Goal: Information Seeking & Learning: Check status

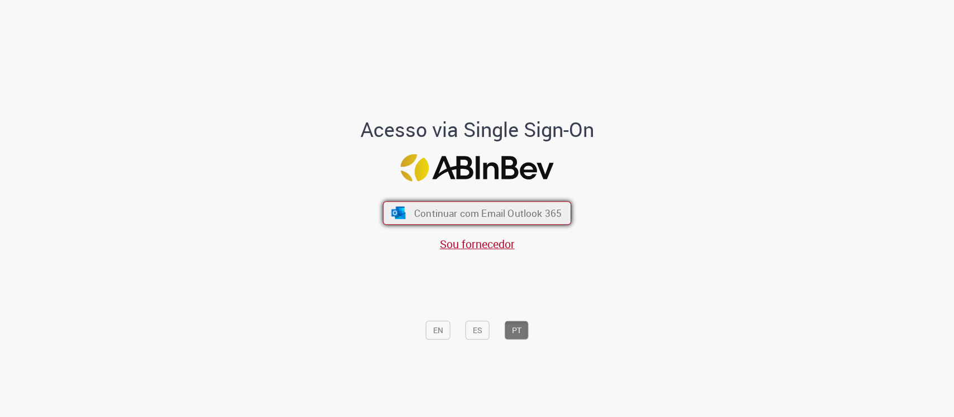
click at [517, 208] on span "Continuar com Email Outlook 365" at bounding box center [488, 212] width 148 height 13
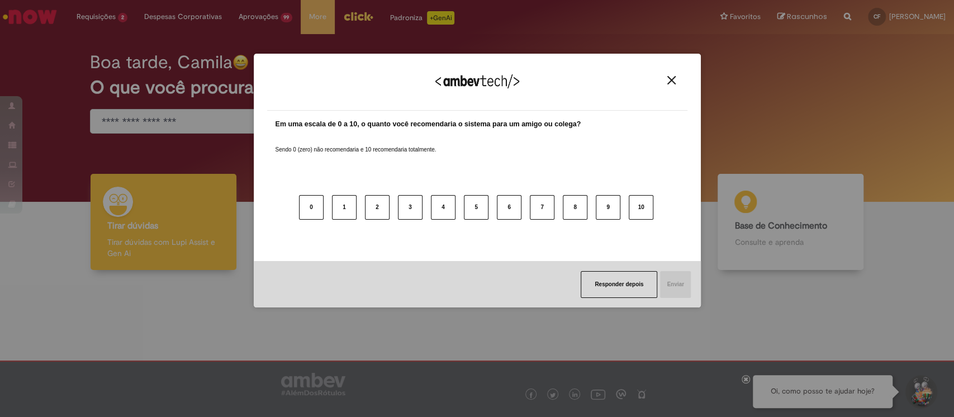
click at [675, 83] on img "Close" at bounding box center [672, 80] width 8 height 8
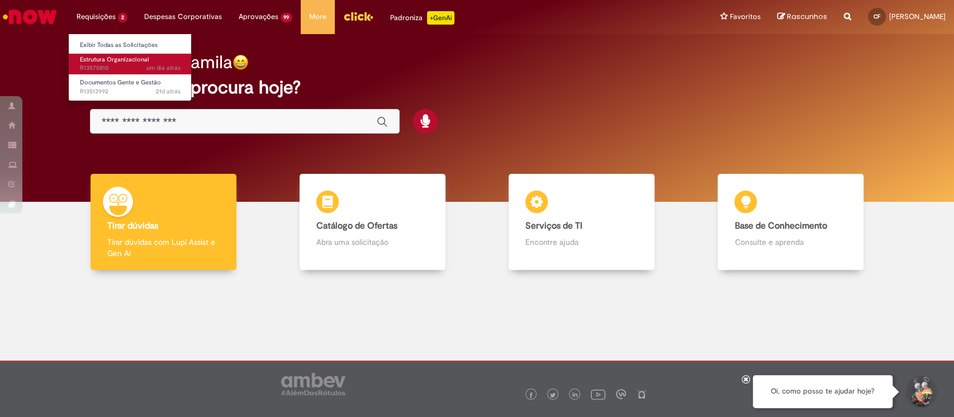
click at [134, 64] on span "um dia atrás um dia atrás R13575810" at bounding box center [130, 68] width 101 height 9
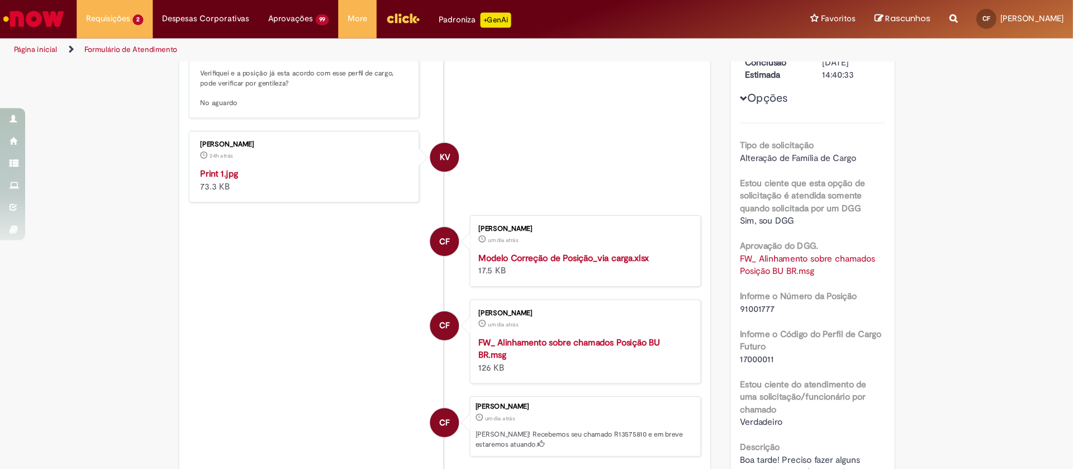
scroll to position [224, 0]
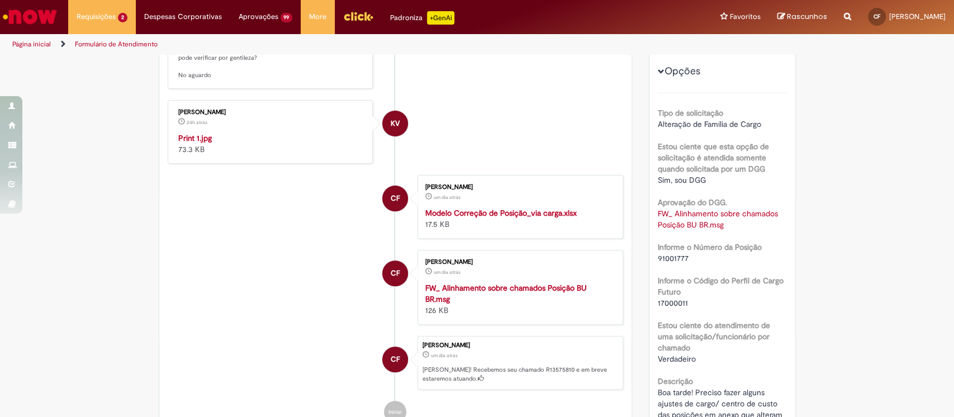
click at [245, 133] on img "Histórico de tíquete" at bounding box center [271, 133] width 186 height 0
click at [257, 133] on img "Histórico de tíquete" at bounding box center [271, 133] width 186 height 0
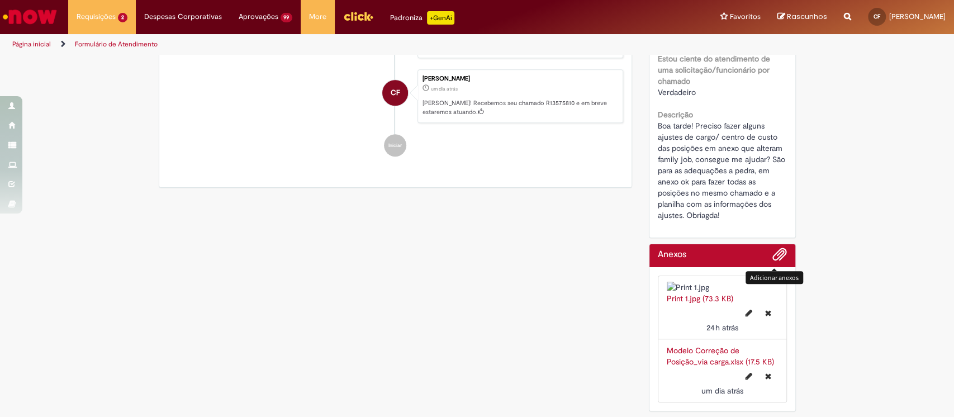
scroll to position [527, 0]
click at [706, 351] on link "Modelo Correção de Posição_via carga.xlsx (17.5 KB)" at bounding box center [720, 356] width 107 height 21
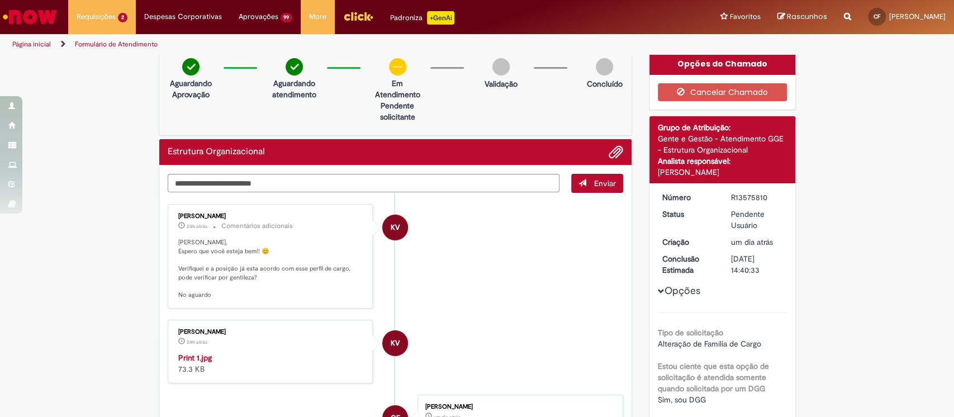
scroll to position [0, 0]
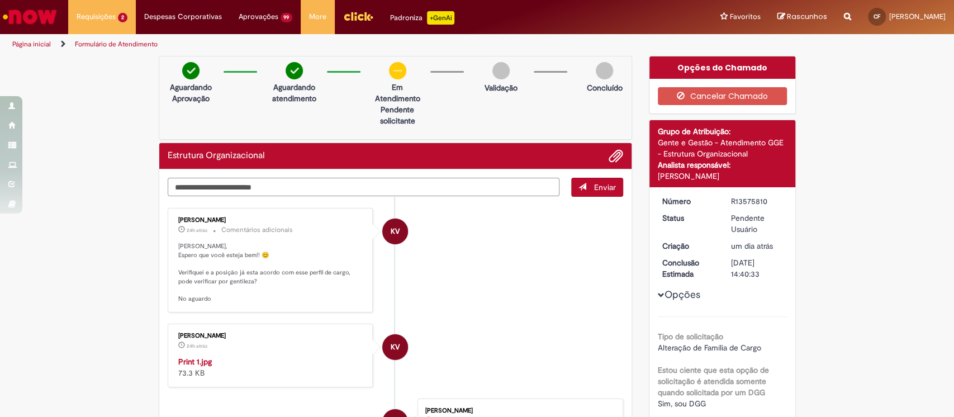
click at [214, 186] on textarea "Digite sua mensagem aqui..." at bounding box center [364, 187] width 392 height 19
type textarea "**********"
click at [594, 188] on span "Enviar" at bounding box center [605, 187] width 22 height 10
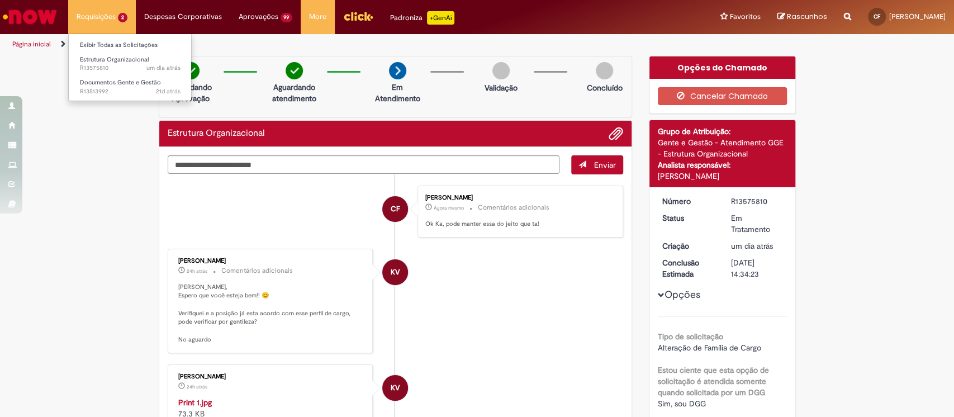
click at [98, 15] on li "Requisições 2 Exibir Todas as Solicitações Estrutura Organizacional um dia atrá…" at bounding box center [102, 17] width 68 height 34
click at [127, 42] on link "Exibir Todas as Solicitações" at bounding box center [130, 45] width 123 height 12
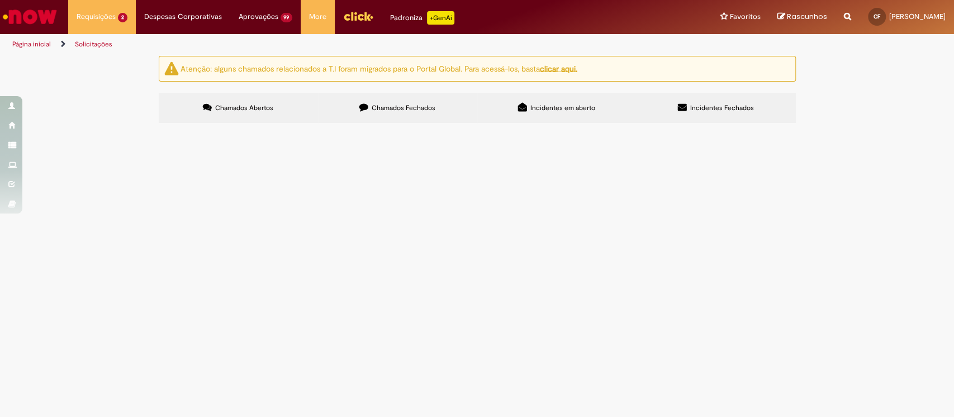
click at [416, 106] on span "Chamados Fechados" at bounding box center [404, 107] width 64 height 9
click at [561, 119] on label "Incidentes em aberto" at bounding box center [556, 108] width 159 height 30
click at [750, 108] on span "Incidentes Fechados" at bounding box center [722, 107] width 64 height 9
click at [0, 0] on span "Centro de custo BR50QGOP65 não aparece na lista suspensa do Now da funcionária …" at bounding box center [0, 0] width 0 height 0
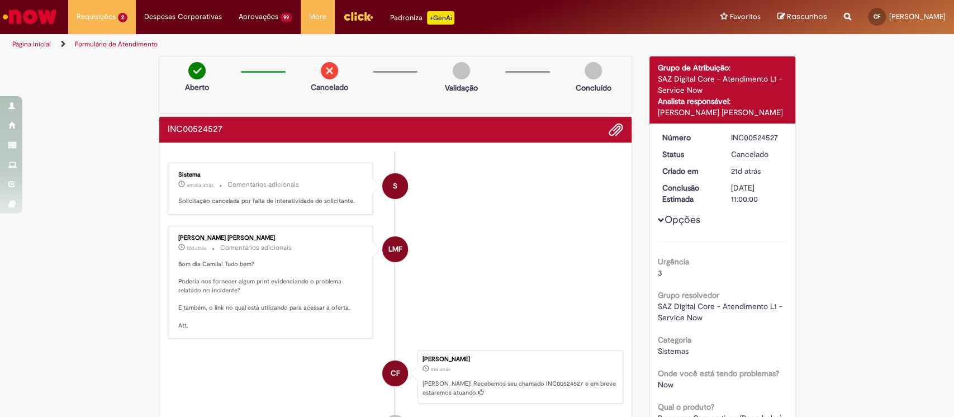
click at [243, 273] on p "Bom dia Camila! Tudo bem? Poderia nos fornecer algum print evidenciando o probl…" at bounding box center [271, 295] width 186 height 70
click at [261, 235] on div "Lucas Marangoni Felix Silva 12d atrás 12 dias atrás Comentários adicionais Bom …" at bounding box center [270, 282] width 199 height 107
drag, startPoint x: 241, startPoint y: 363, endPoint x: 240, endPoint y: 353, distance: 9.5
click at [241, 360] on li "CF Camila Machado Freire 21d atrás 21 dias atrás Ola! Recebemos seu chamado INC…" at bounding box center [396, 377] width 456 height 54
click at [241, 301] on p "Bom dia Camila! Tudo bem? Poderia nos fornecer algum print evidenciando o probl…" at bounding box center [271, 295] width 186 height 70
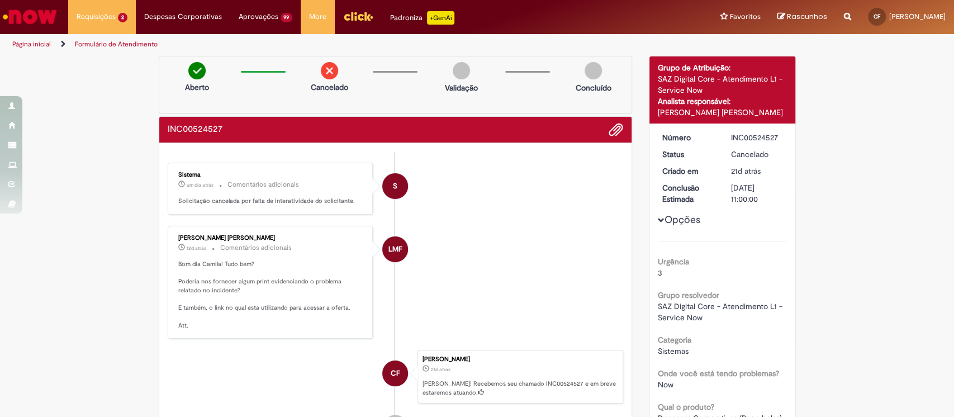
drag, startPoint x: 174, startPoint y: 235, endPoint x: 242, endPoint y: 234, distance: 67.7
click at [242, 235] on div "Lucas Marangoni Felix Silva" at bounding box center [271, 238] width 186 height 7
drag, startPoint x: 172, startPoint y: 234, endPoint x: 255, endPoint y: 238, distance: 83.4
click at [255, 238] on div "Lucas Marangoni Felix Silva" at bounding box center [271, 238] width 186 height 7
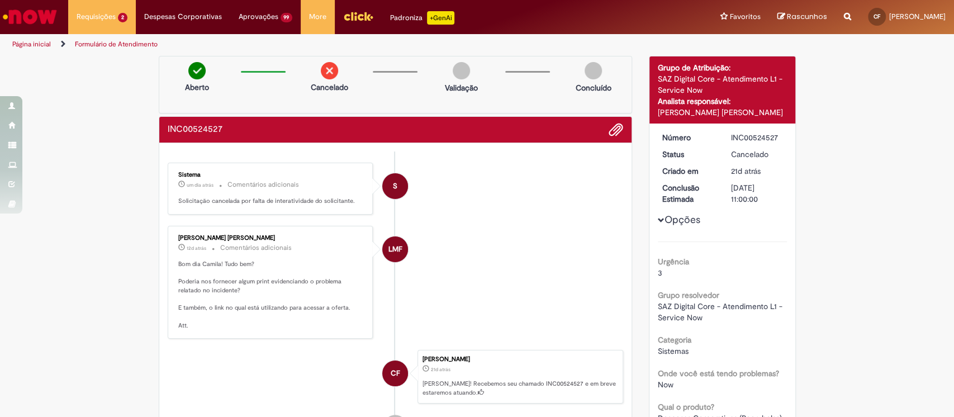
copy div "Lucas Marangoni Felix Silva"
click at [742, 136] on div "INC00524527" at bounding box center [757, 137] width 52 height 11
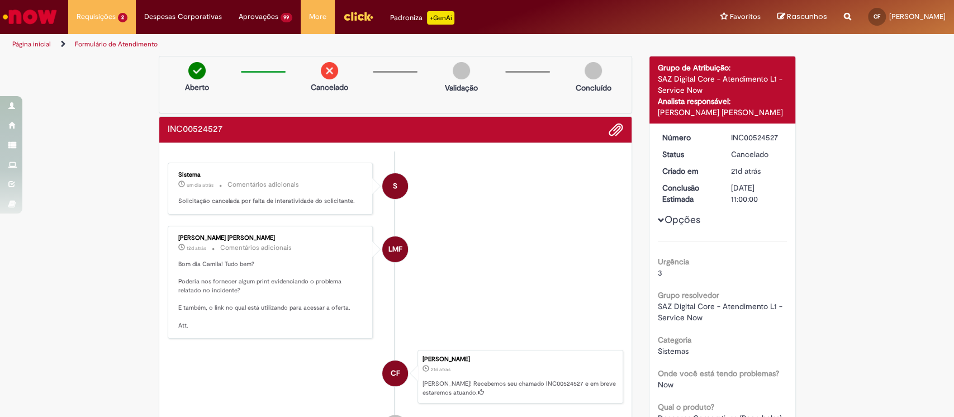
click at [742, 136] on div "INC00524527" at bounding box center [757, 137] width 52 height 11
copy div "INC00524527"
click at [515, 285] on li "LMF Lucas Marangoni Felix Silva 12d atrás 12 dias atrás Comentários adicionais …" at bounding box center [396, 282] width 456 height 113
drag, startPoint x: 713, startPoint y: 321, endPoint x: 642, endPoint y: 308, distance: 72.3
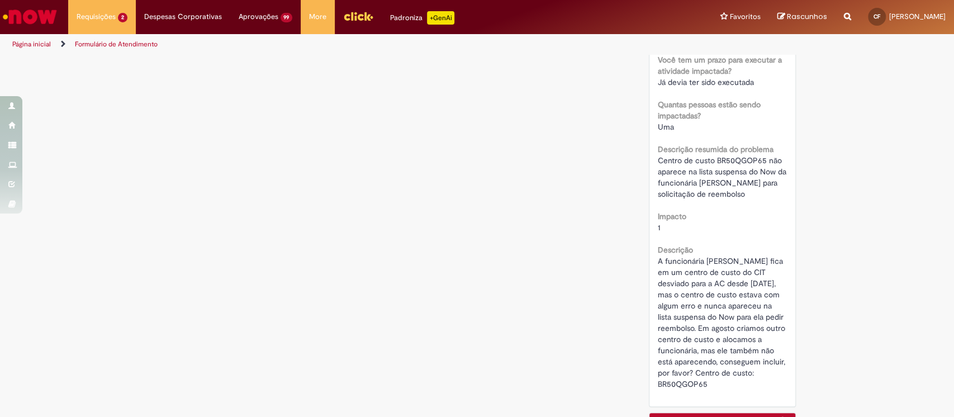
scroll to position [447, 0]
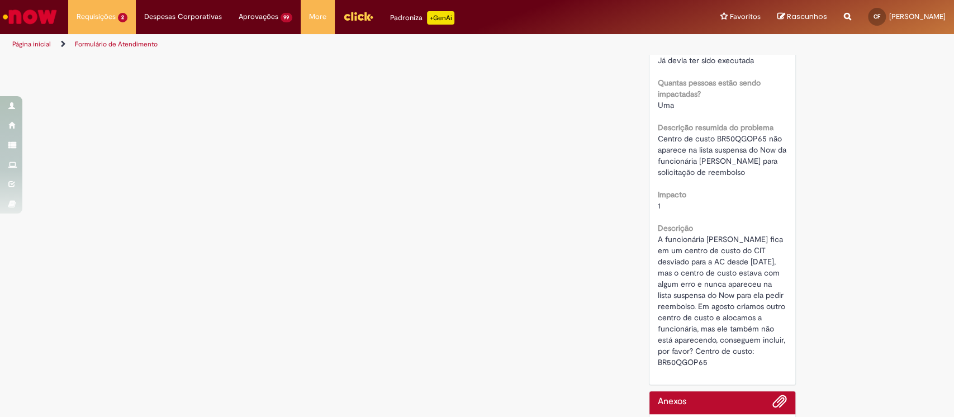
drag, startPoint x: 650, startPoint y: 247, endPoint x: 721, endPoint y: 382, distance: 152.8
click at [721, 382] on div "Número INC00524527 Status Cancelado Criado em 21d atrás 21 dias atrás Conclusão…" at bounding box center [723, 30] width 146 height 708
copy span "A funcionária ISABELLE AZEVEDO ALVES DE SOUSA fica em um centro de custo do CIT…"
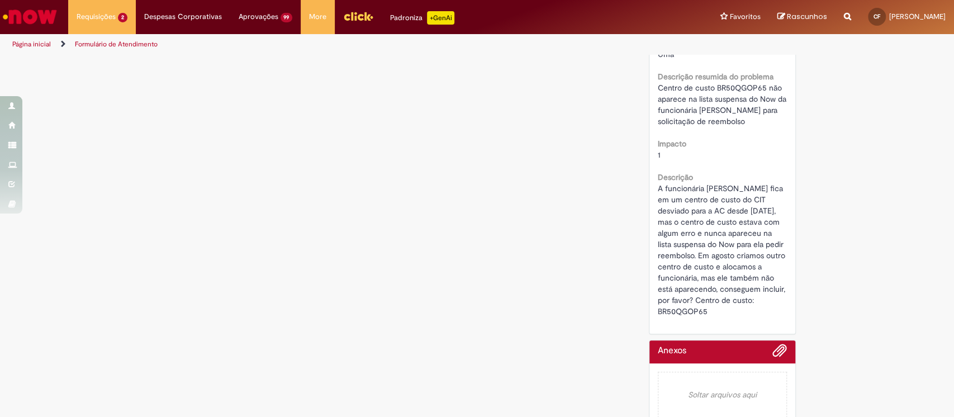
scroll to position [522, 0]
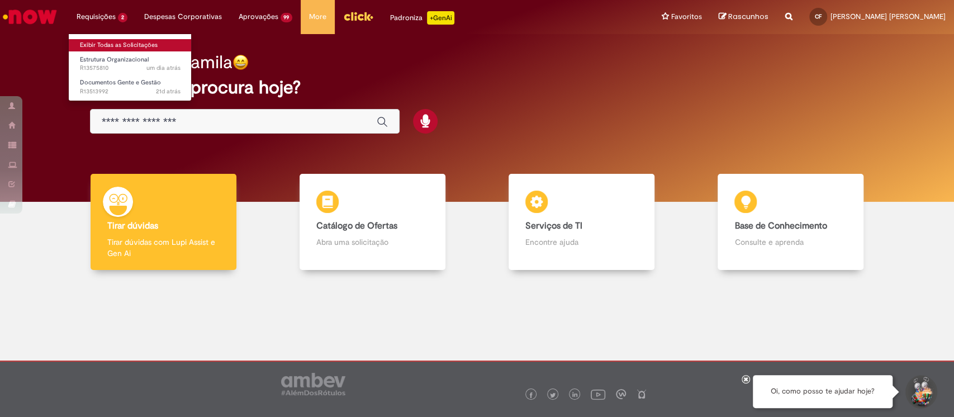
click at [124, 46] on link "Exibir Todas as Solicitações" at bounding box center [130, 45] width 123 height 12
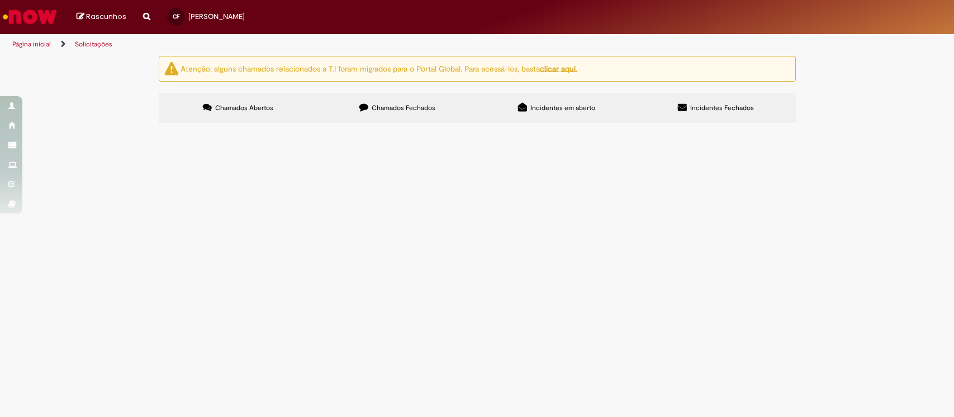
click at [394, 101] on label "Chamados Fechados" at bounding box center [397, 108] width 159 height 30
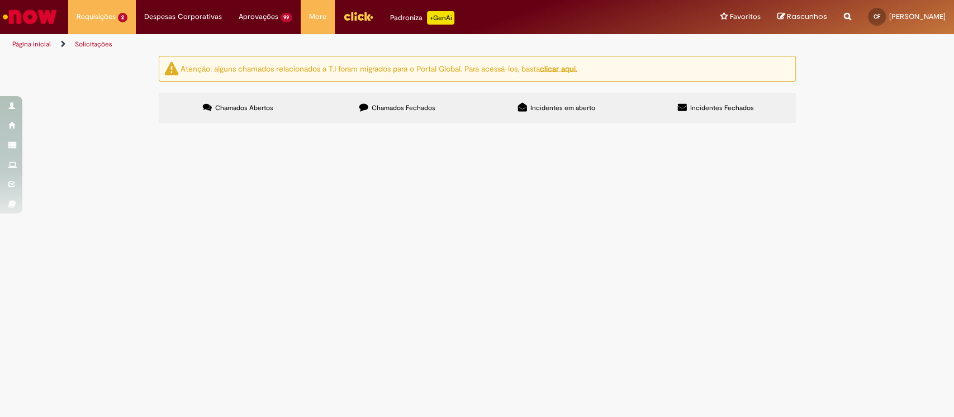
click at [395, 113] on label "Chamados Fechados" at bounding box center [397, 108] width 159 height 30
click at [0, 0] on span "Boa tarde! A funcionária foi movimentada do CSC para a AC em 01/05/2025, e deve…" at bounding box center [0, 0] width 0 height 0
click at [0, 0] on span "Ajuda de Custo e Política Transferência" at bounding box center [0, 0] width 0 height 0
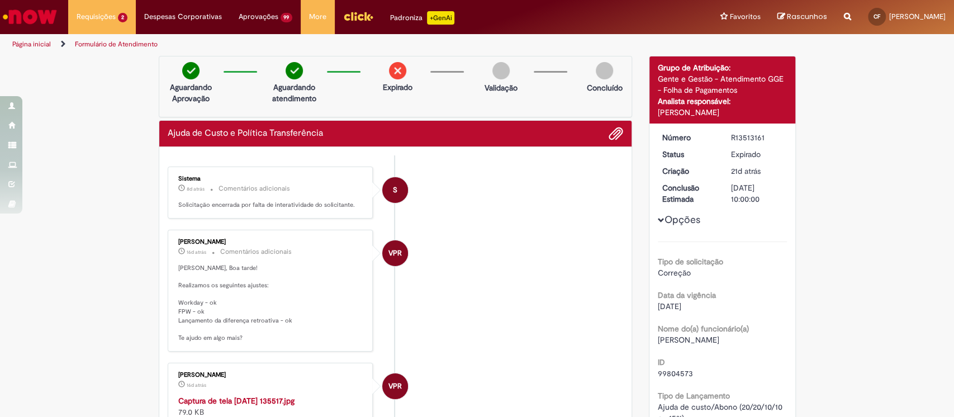
click at [247, 340] on p "Camila, Boa tarde! Realizamos os seguintes ajustes: Workday - ok FPW - ok Lança…" at bounding box center [271, 303] width 186 height 79
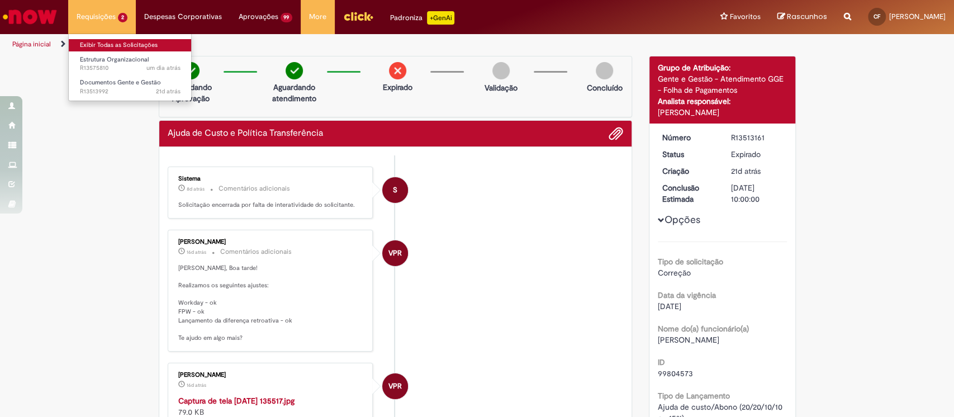
click at [128, 45] on link "Exibir Todas as Solicitações" at bounding box center [130, 45] width 123 height 12
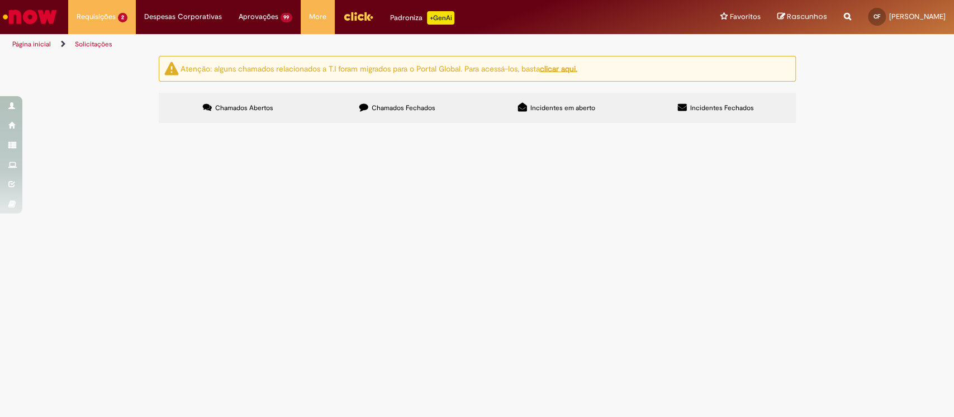
click at [413, 94] on label "Chamados Fechados" at bounding box center [397, 108] width 159 height 30
click at [253, 113] on label "Chamados Abertos" at bounding box center [238, 108] width 159 height 30
click at [0, 0] on span "Boa tarde! O funcionário LUCCA ALVES (ID: 99815752) foi admitido em 13/01/2021 …" at bounding box center [0, 0] width 0 height 0
click at [0, 0] on span "Documentos Gente e Gestão" at bounding box center [0, 0] width 0 height 0
click at [323, 235] on main "Solicitações Atenção: alguns chamados relacionados a T.I foram migrados para o …" at bounding box center [477, 236] width 954 height 362
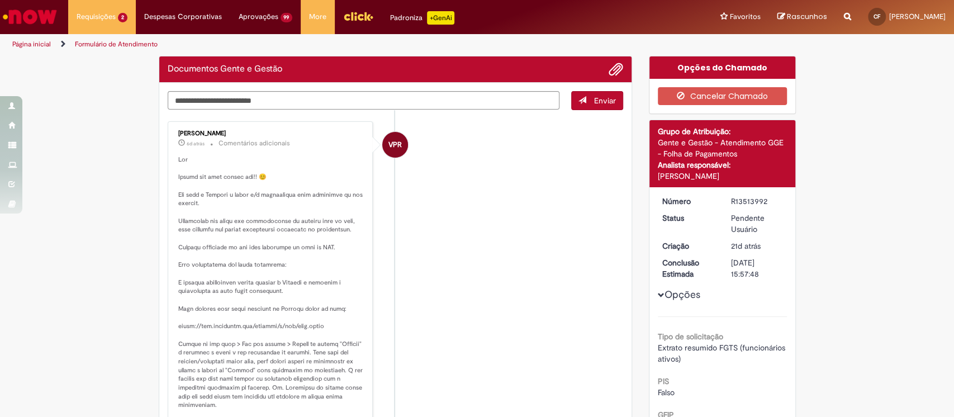
drag, startPoint x: 295, startPoint y: 257, endPoint x: 212, endPoint y: 194, distance: 104.2
click at [295, 256] on p "Histórico de tíquete" at bounding box center [271, 343] width 186 height 377
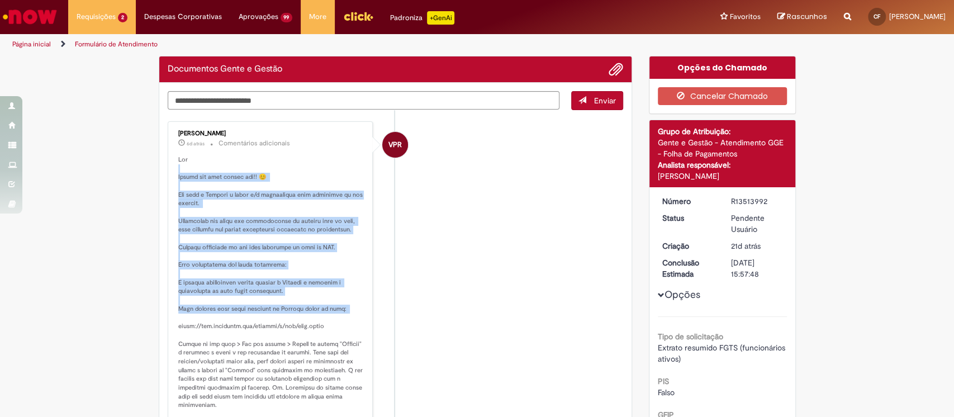
drag, startPoint x: 264, startPoint y: 227, endPoint x: 315, endPoint y: 323, distance: 108.8
click at [315, 323] on p "Histórico de tíquete" at bounding box center [271, 343] width 186 height 377
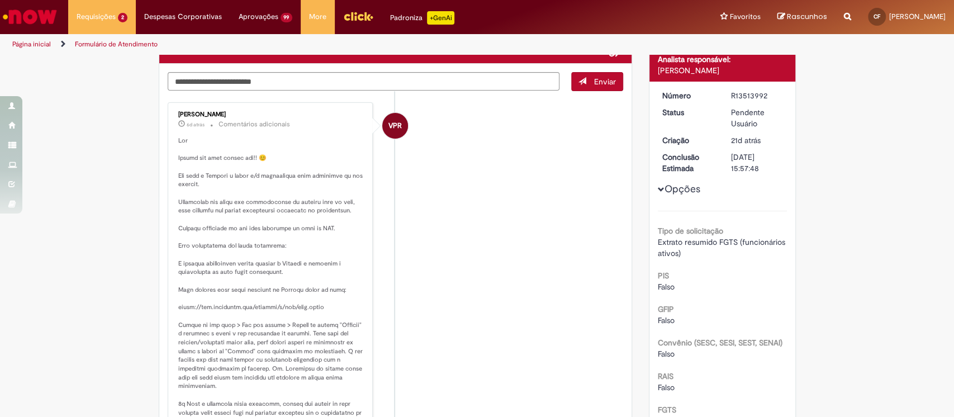
scroll to position [74, 0]
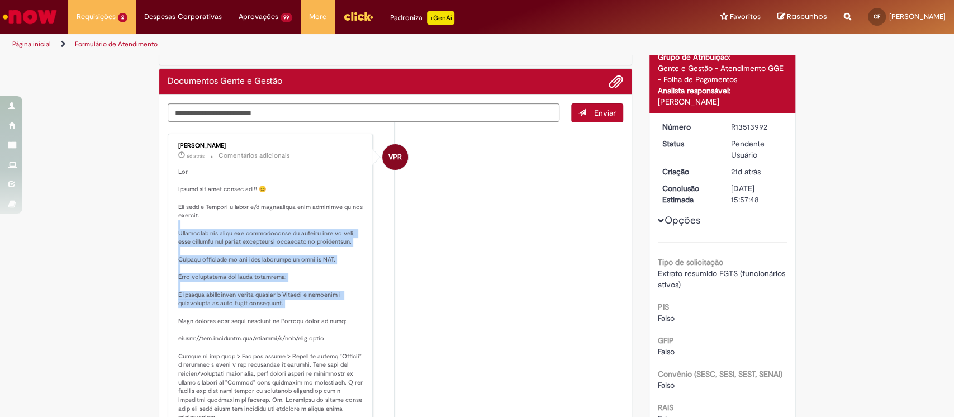
drag, startPoint x: 182, startPoint y: 226, endPoint x: 273, endPoint y: 312, distance: 125.4
click at [273, 311] on p "Histórico de tíquete" at bounding box center [271, 356] width 186 height 377
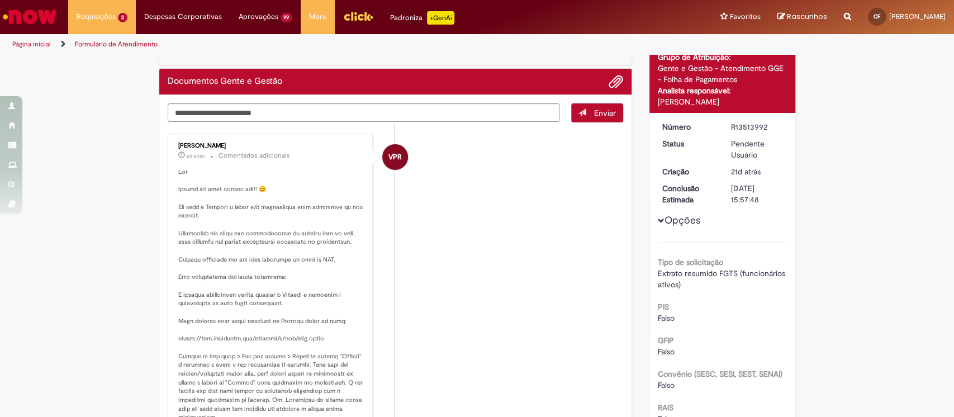
click at [273, 335] on p "Histórico de tíquete" at bounding box center [271, 356] width 186 height 377
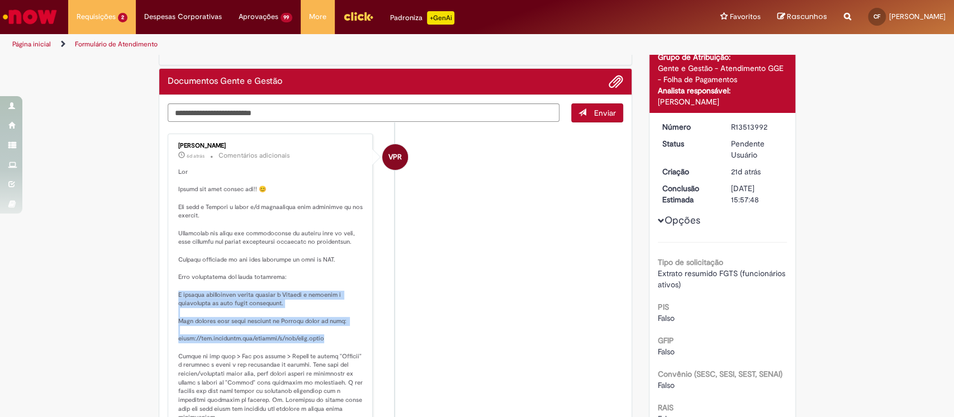
drag, startPoint x: 175, startPoint y: 295, endPoint x: 332, endPoint y: 338, distance: 162.4
click at [332, 338] on p "Histórico de tíquete" at bounding box center [271, 356] width 186 height 377
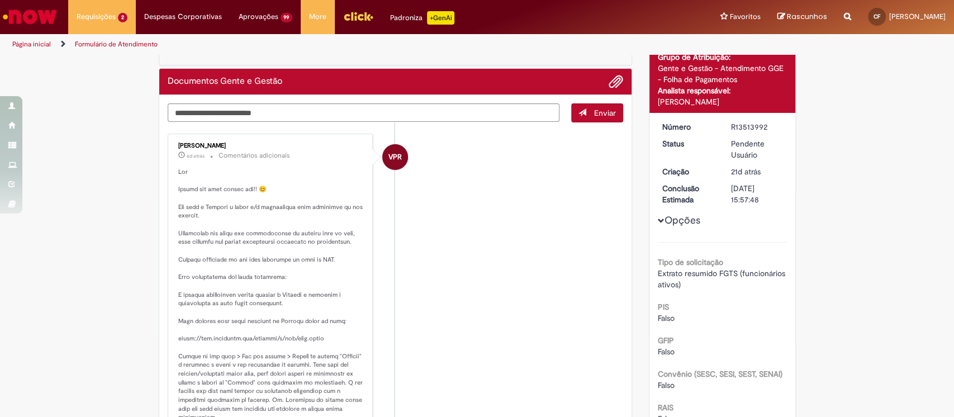
click at [320, 348] on p "Histórico de tíquete" at bounding box center [271, 356] width 186 height 377
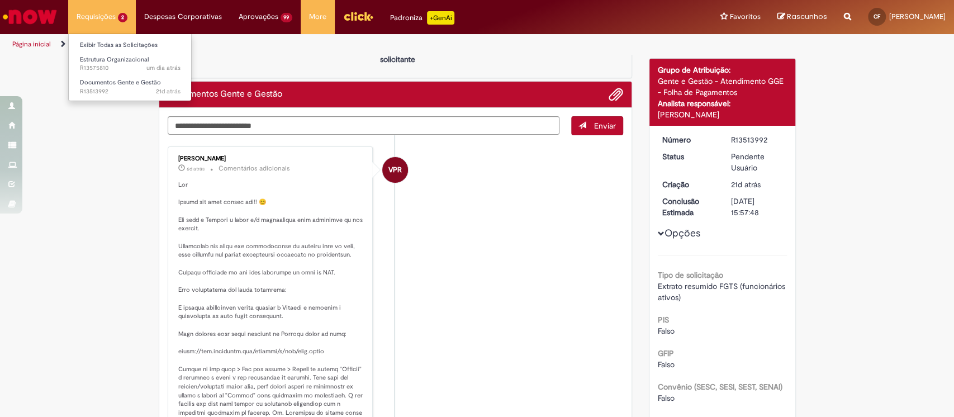
scroll to position [0, 0]
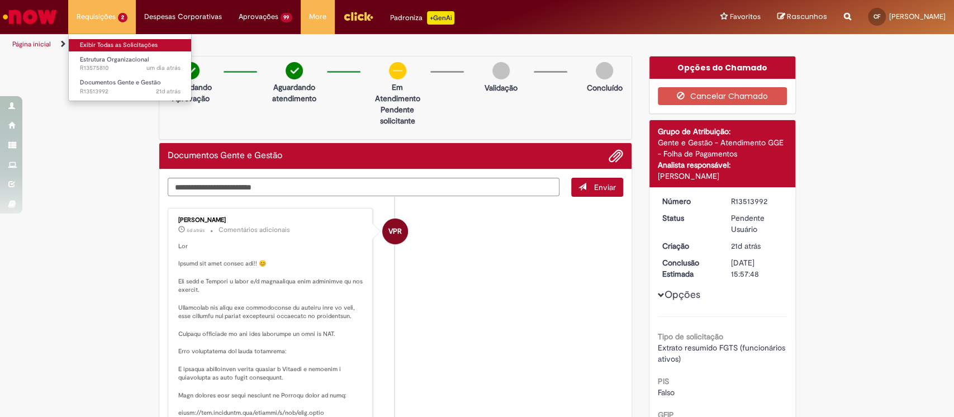
click at [131, 39] on link "Exibir Todas as Solicitações" at bounding box center [130, 45] width 123 height 12
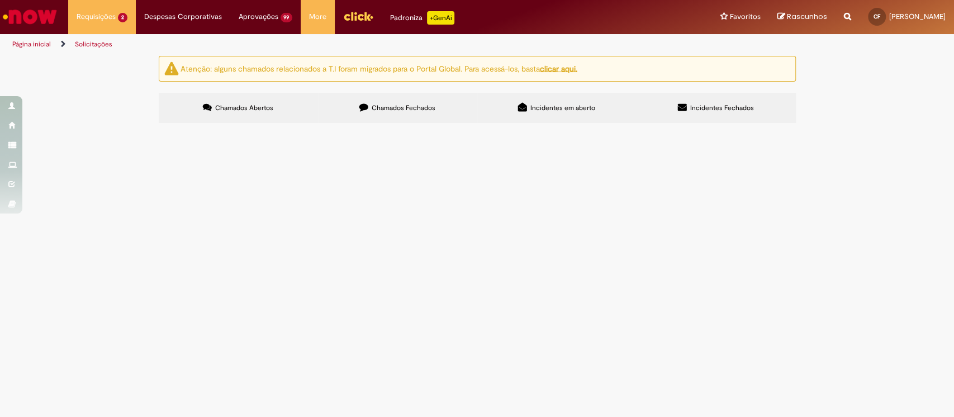
click at [707, 106] on span "Incidentes Fechados" at bounding box center [722, 107] width 64 height 9
click at [0, 0] on span "Centro de custo BR50QGOP65 não aparece na lista suspensa do Now da funcionária …" at bounding box center [0, 0] width 0 height 0
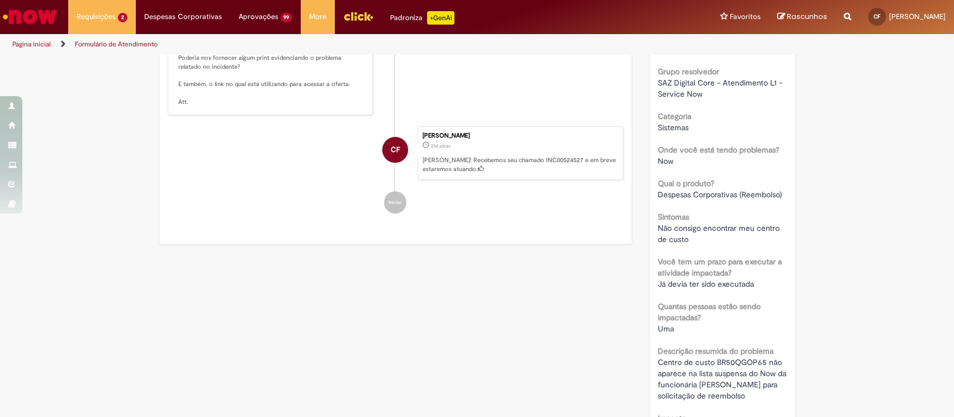
scroll to position [298, 0]
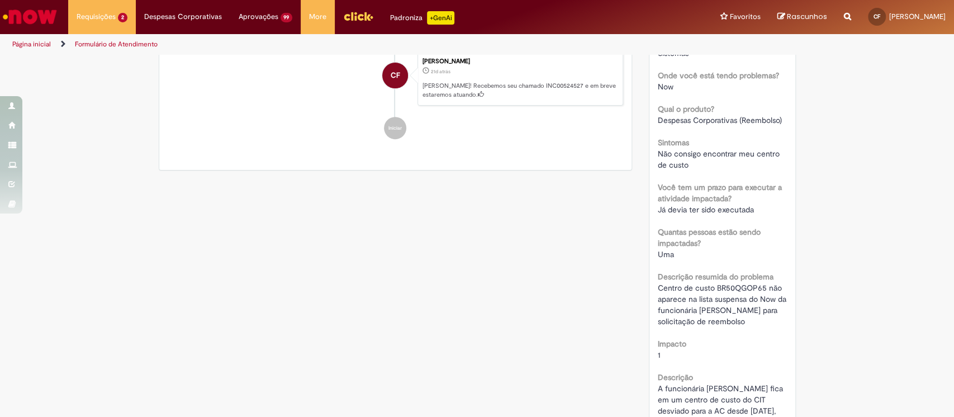
drag, startPoint x: 652, startPoint y: 284, endPoint x: 709, endPoint y: 329, distance: 72.5
click at [709, 327] on div "Centro de custo BR50QGOP65 não aparece na lista suspensa do Now da funcionária …" at bounding box center [722, 304] width 129 height 45
copy span "Centro de custo BR50QGOP65 não aparece na lista suspensa do Now da funcionária …"
